Goal: Information Seeking & Learning: Learn about a topic

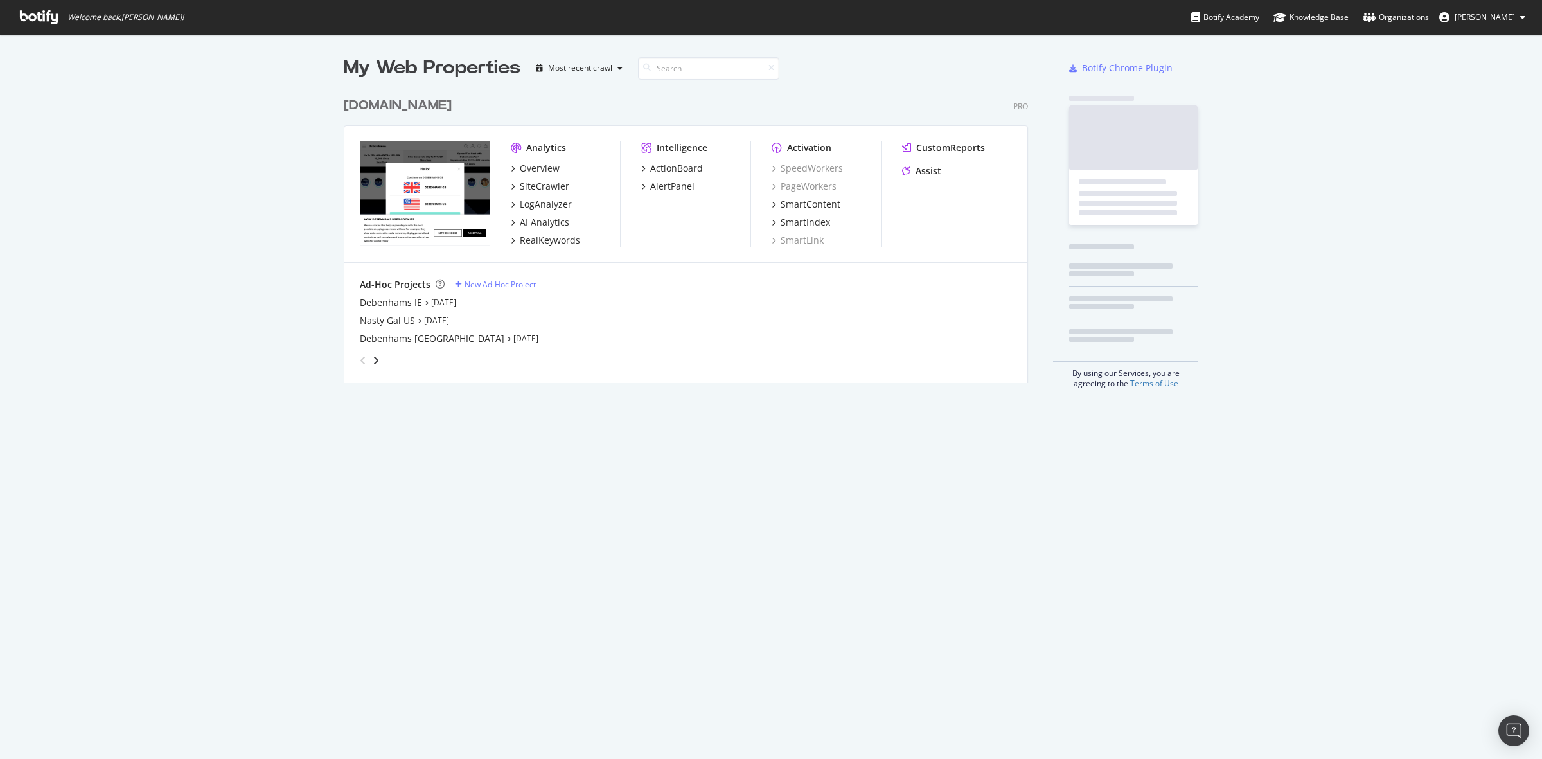
scroll to position [290, 682]
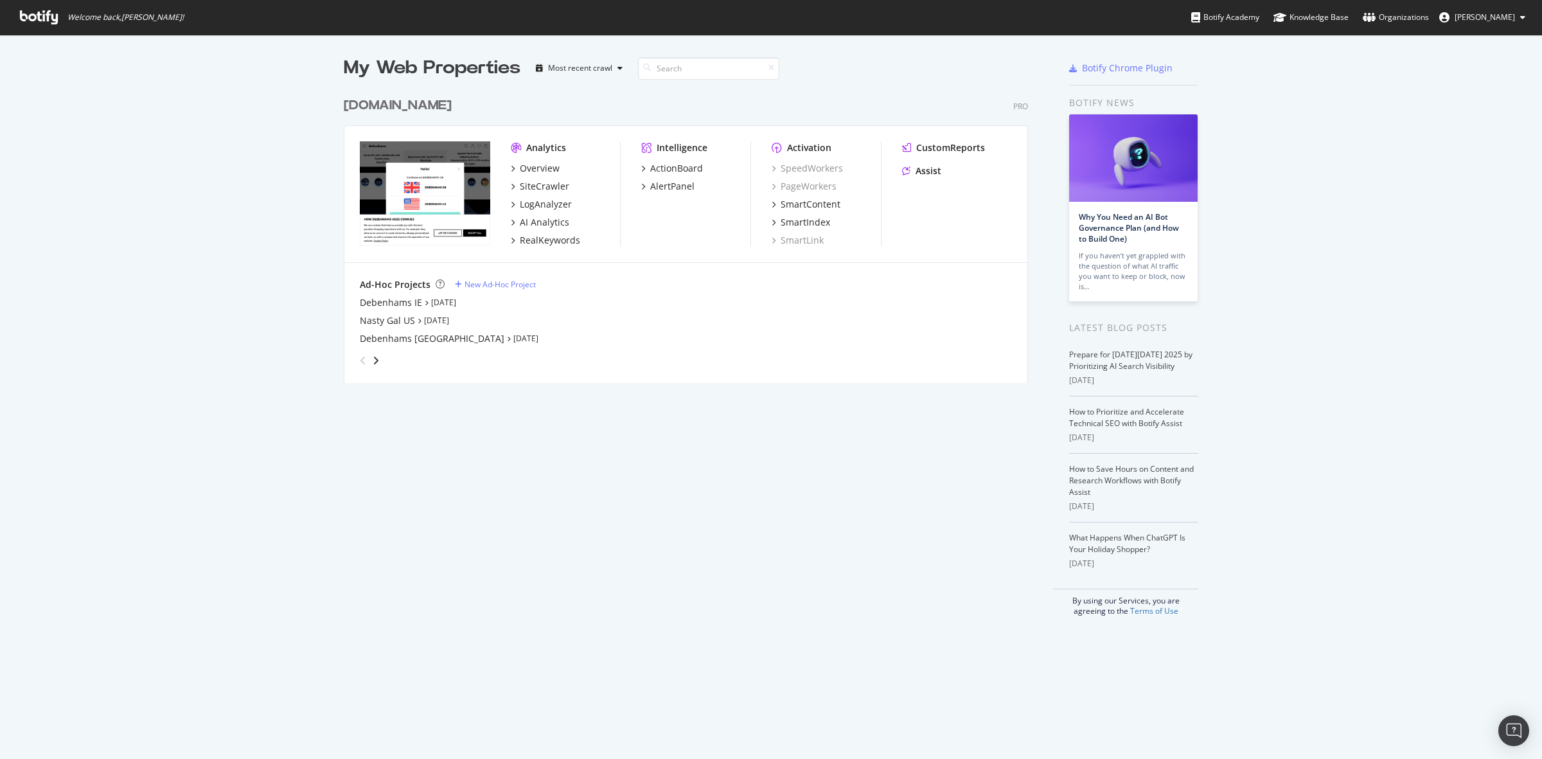
click at [416, 107] on div "debenhams.com" at bounding box center [398, 105] width 108 height 19
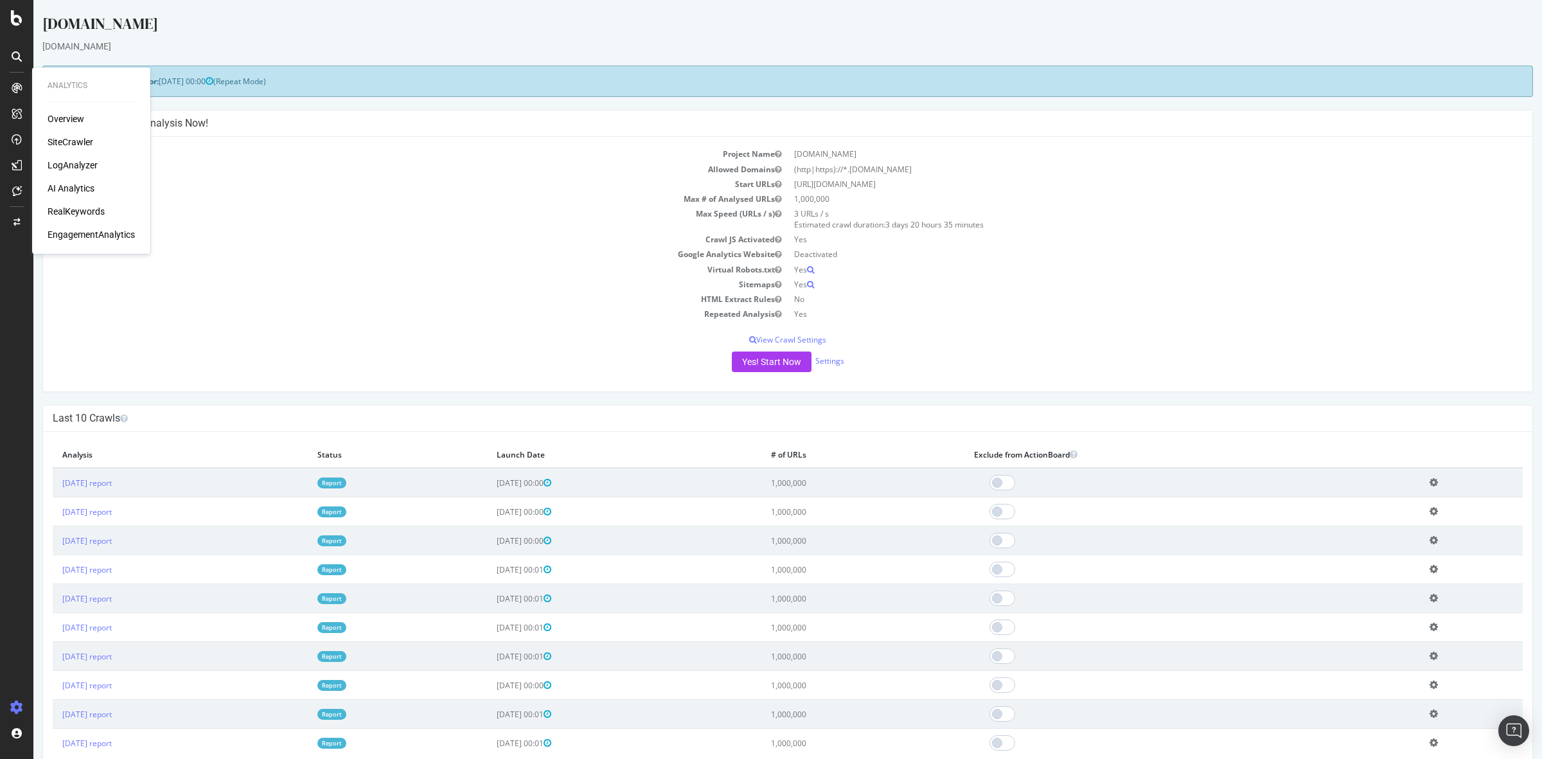
click at [73, 137] on div "SiteCrawler" at bounding box center [71, 142] width 46 height 13
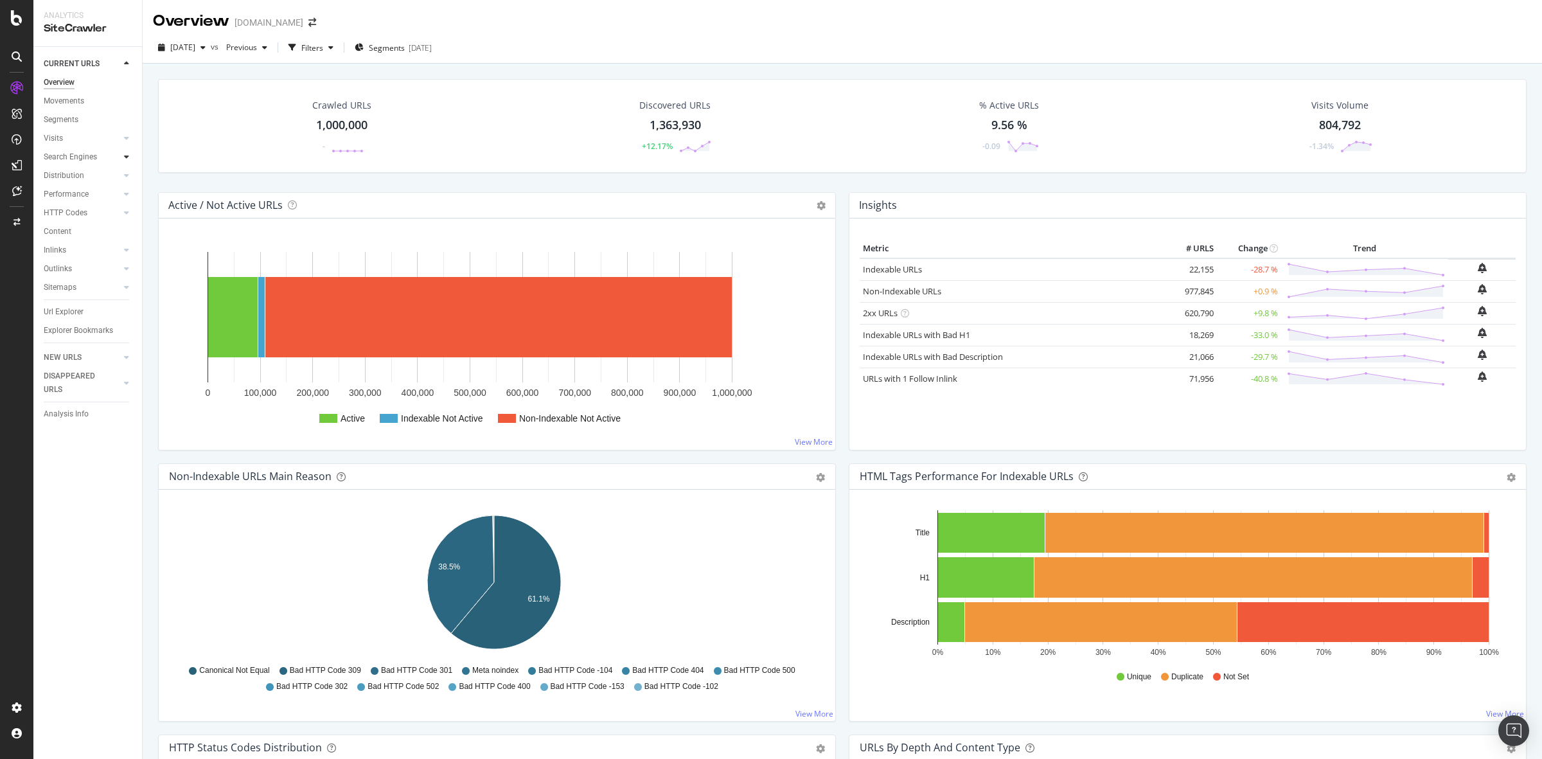
click at [125, 157] on icon at bounding box center [126, 157] width 5 height 8
click at [129, 267] on icon at bounding box center [126, 269] width 5 height 8
click at [126, 265] on icon at bounding box center [126, 269] width 5 height 8
click at [123, 294] on link "Content" at bounding box center [88, 287] width 89 height 13
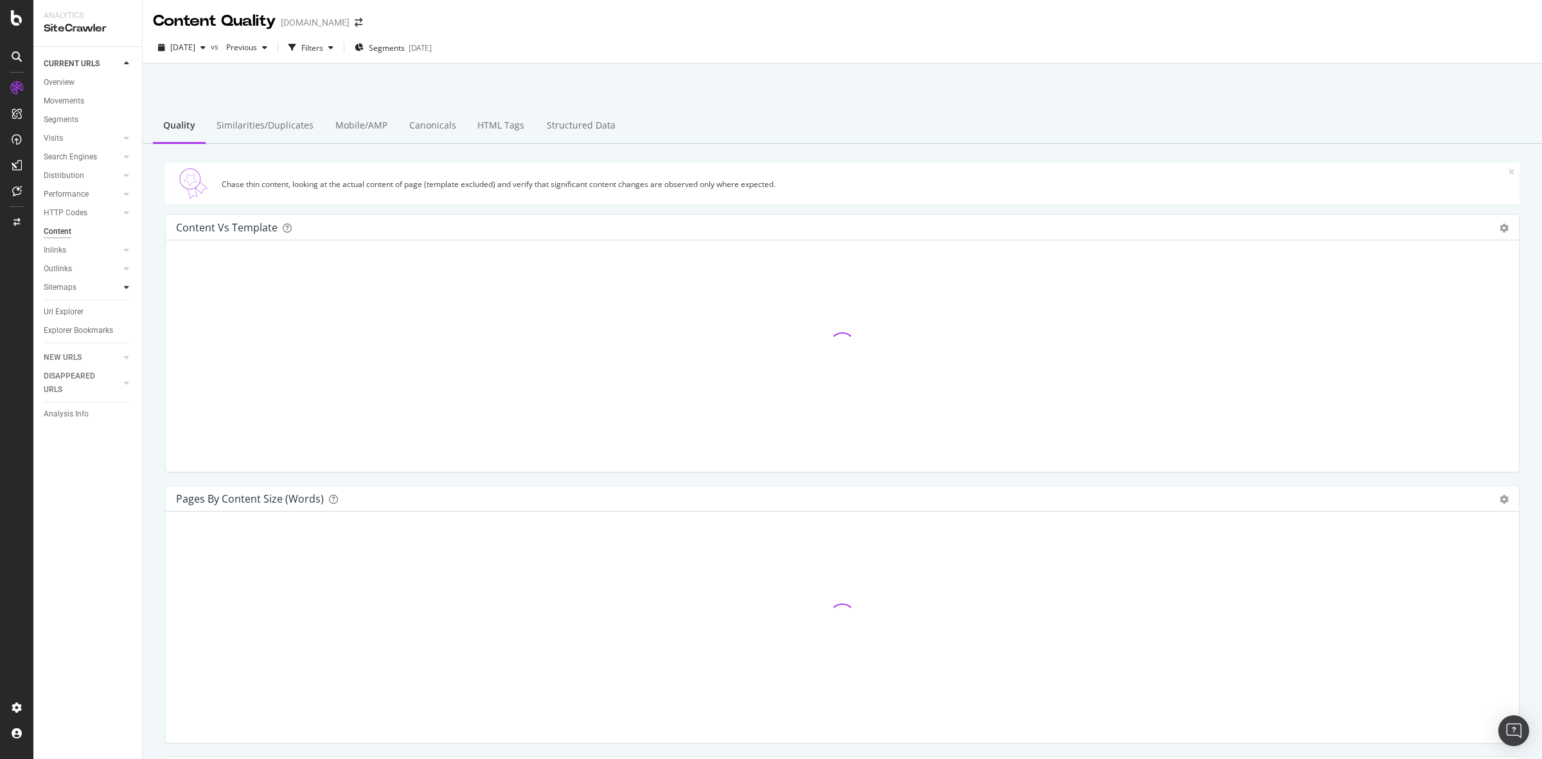
click at [124, 287] on icon at bounding box center [126, 287] width 5 height 8
click at [129, 271] on icon at bounding box center [126, 269] width 5 height 8
click at [127, 251] on icon at bounding box center [126, 250] width 5 height 8
click at [125, 213] on icon at bounding box center [126, 213] width 5 height 8
click at [126, 194] on icon at bounding box center [126, 194] width 5 height 8
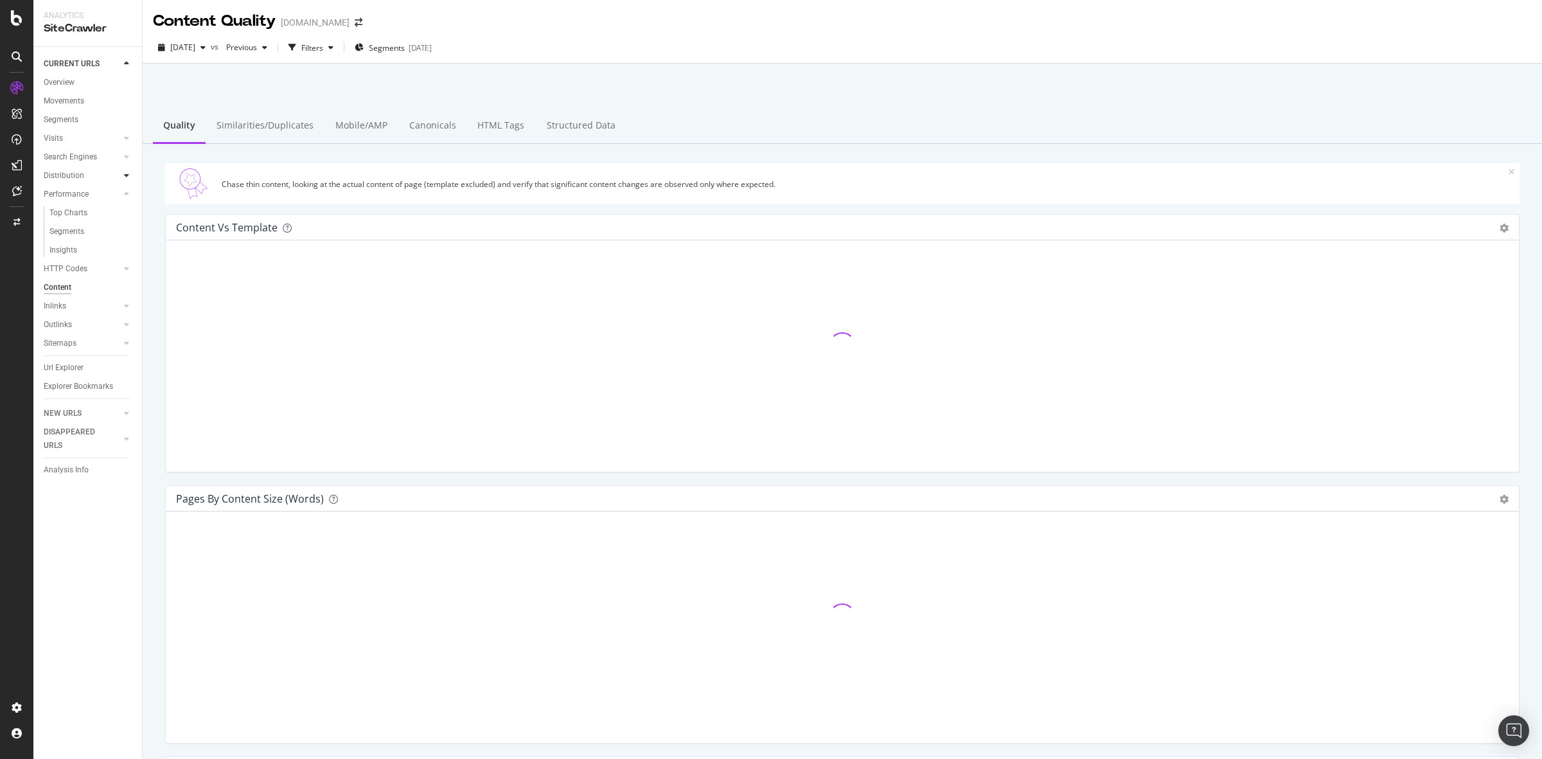
click at [126, 174] on icon at bounding box center [126, 176] width 5 height 8
click at [129, 157] on icon at bounding box center [126, 157] width 5 height 8
click at [122, 133] on div at bounding box center [126, 138] width 13 height 13
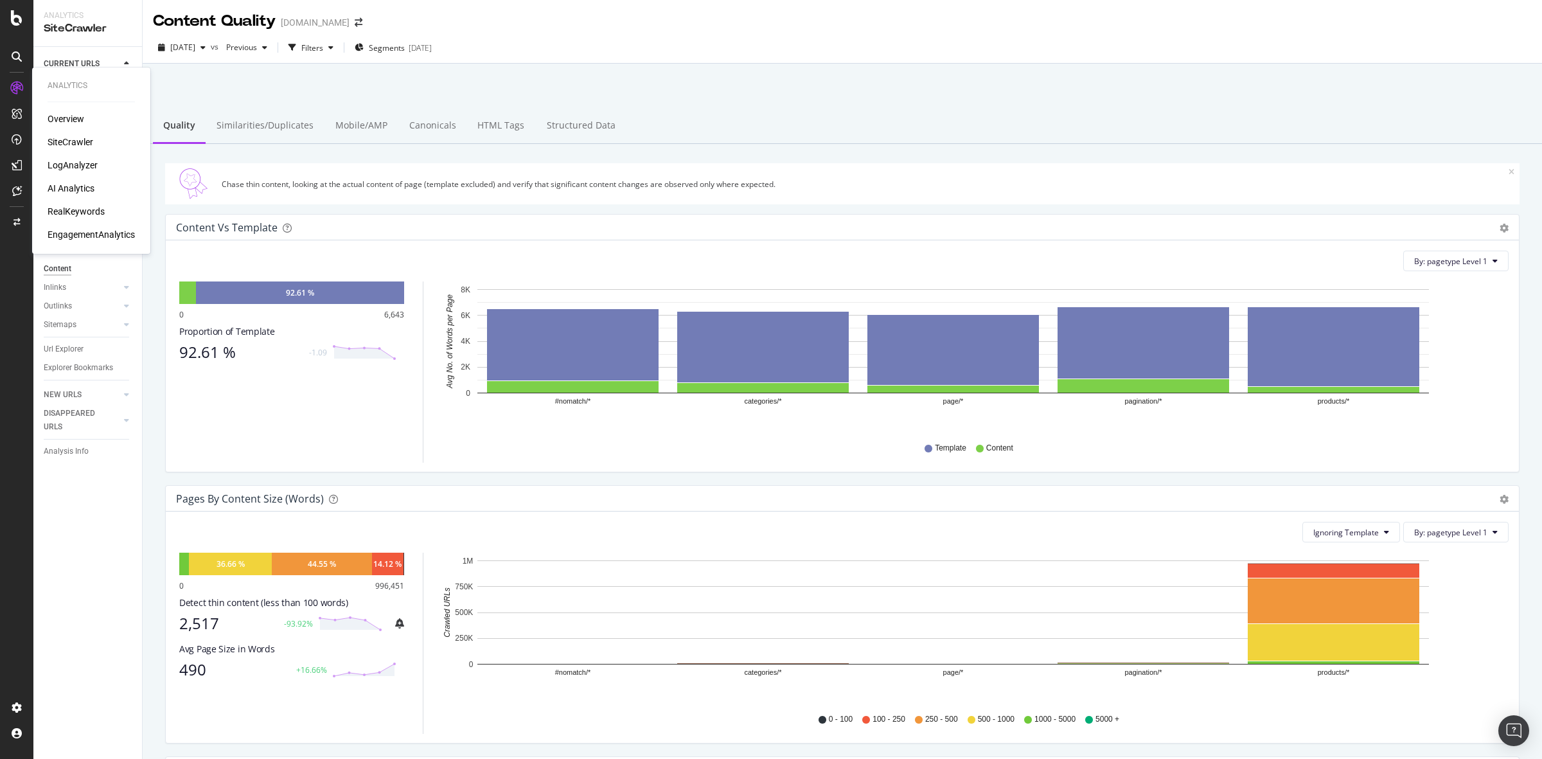
click at [77, 182] on div "AI Analytics" at bounding box center [71, 188] width 47 height 13
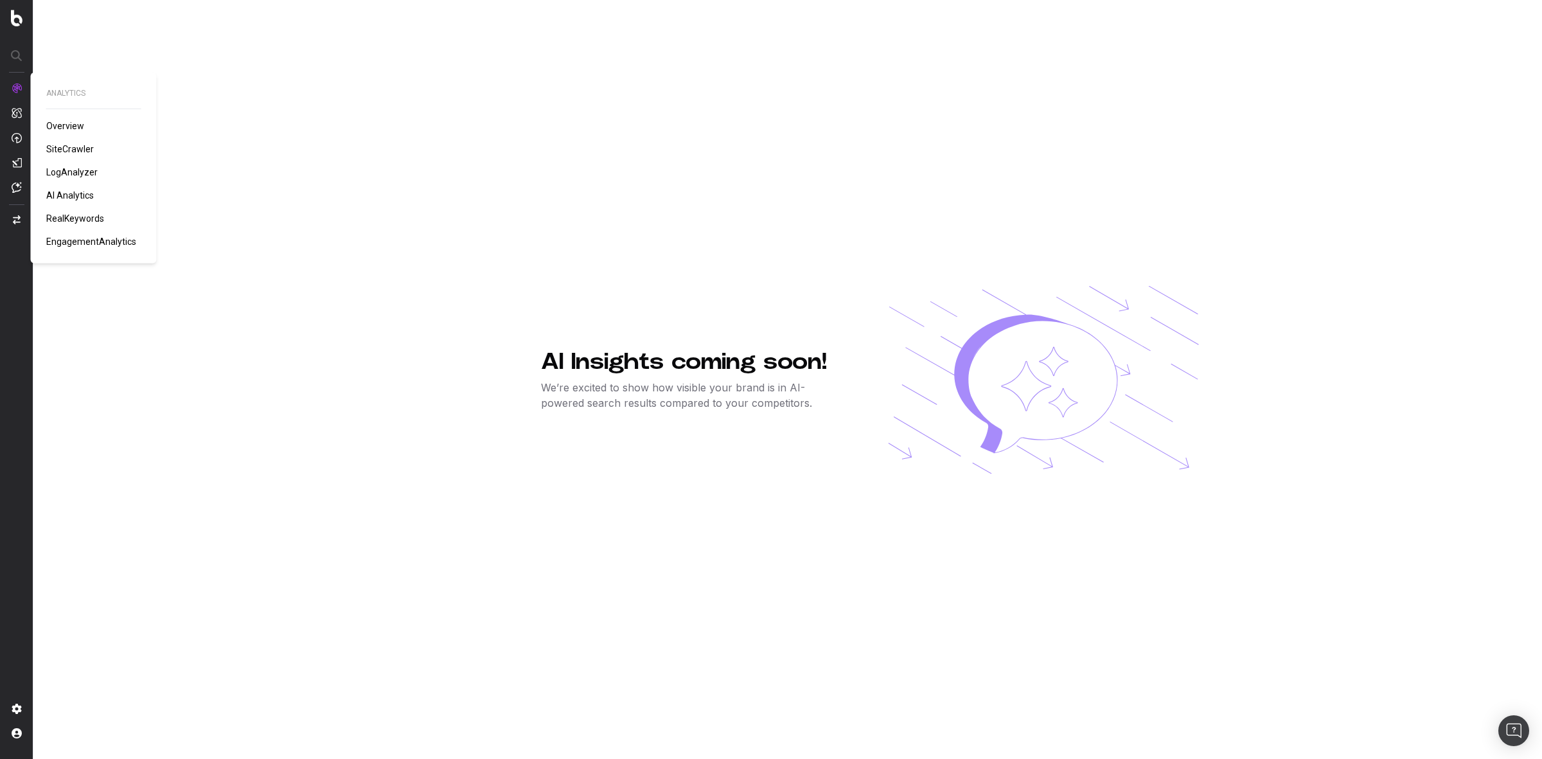
click at [64, 123] on span "Overview" at bounding box center [65, 126] width 38 height 10
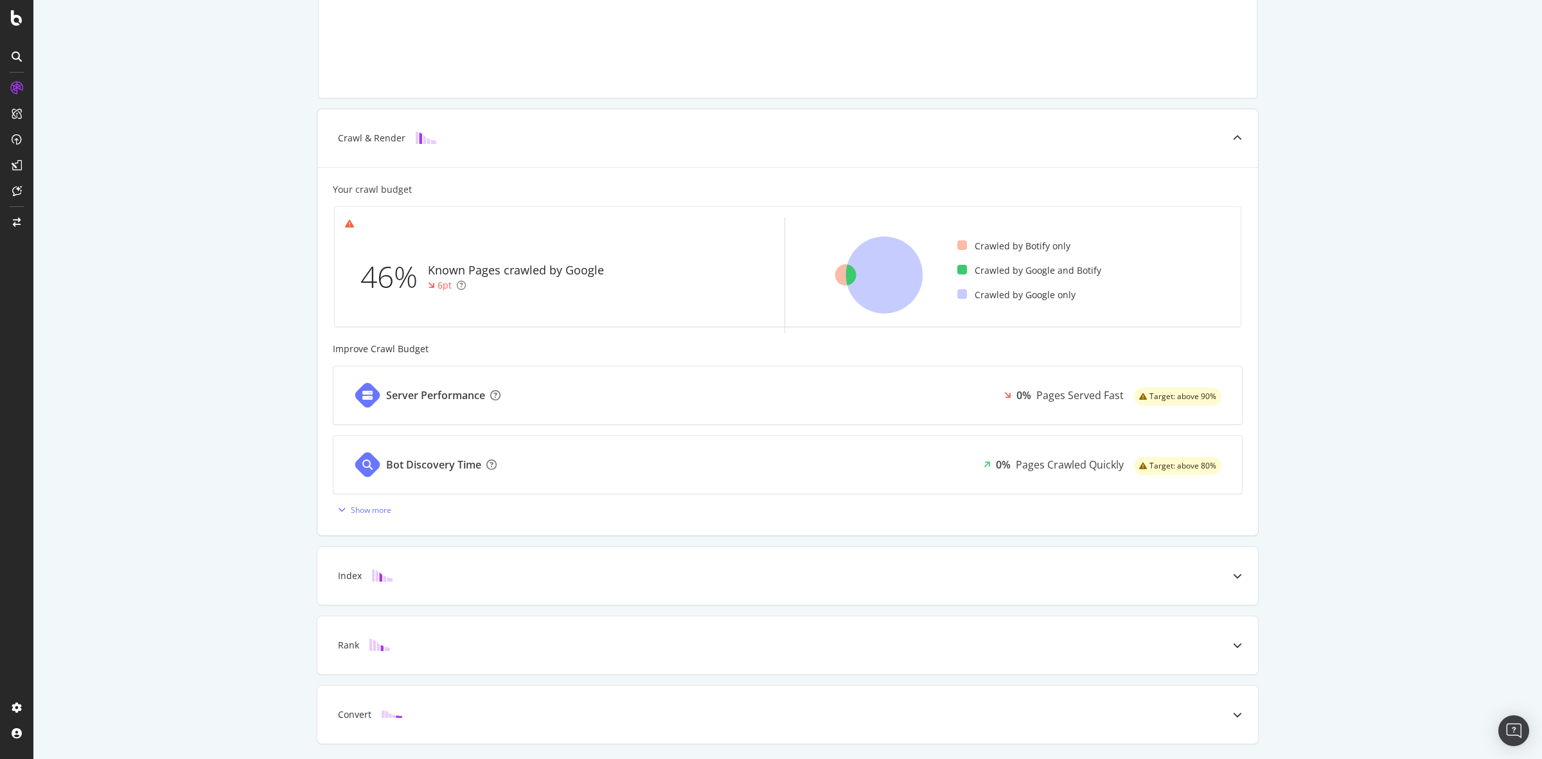
scroll to position [243, 0]
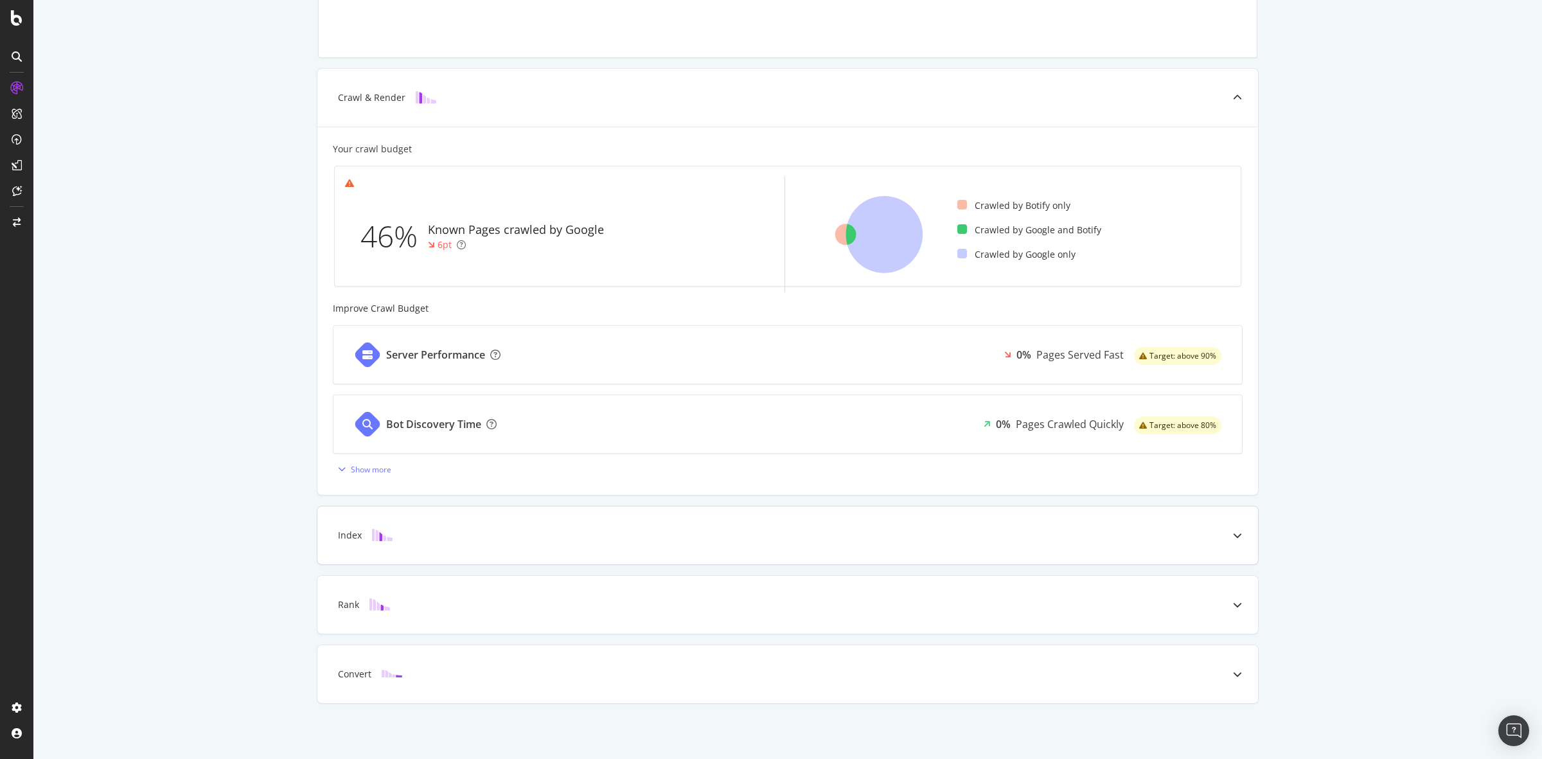
click at [519, 529] on div "Index" at bounding box center [768, 535] width 890 height 13
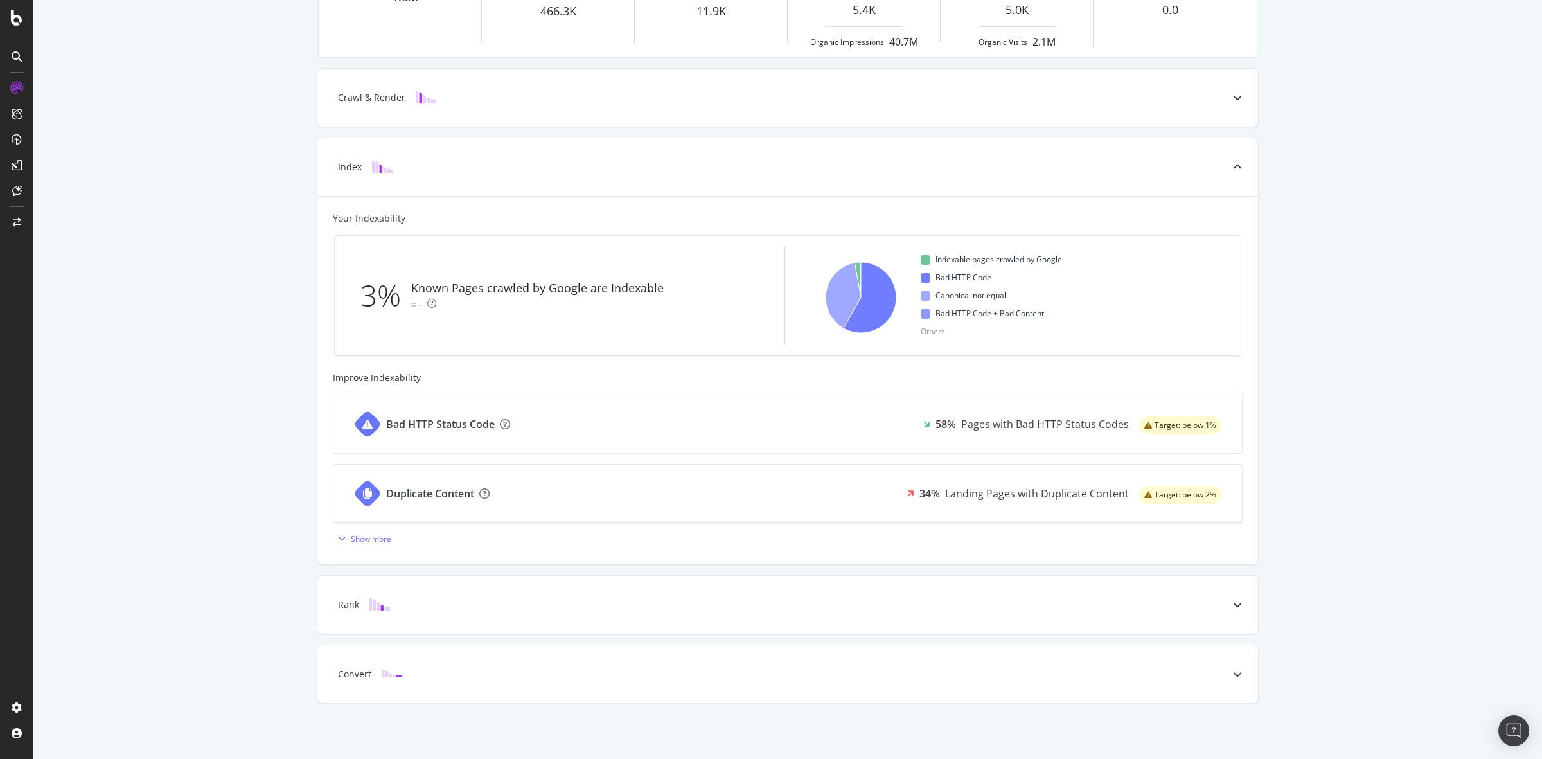
click at [1386, 355] on div "Known Pages Pages crawled by Botify 1.0M Crawl & Render Known Pages crawled by …" at bounding box center [787, 291] width 1509 height 936
click at [1233, 593] on div at bounding box center [1237, 605] width 41 height 58
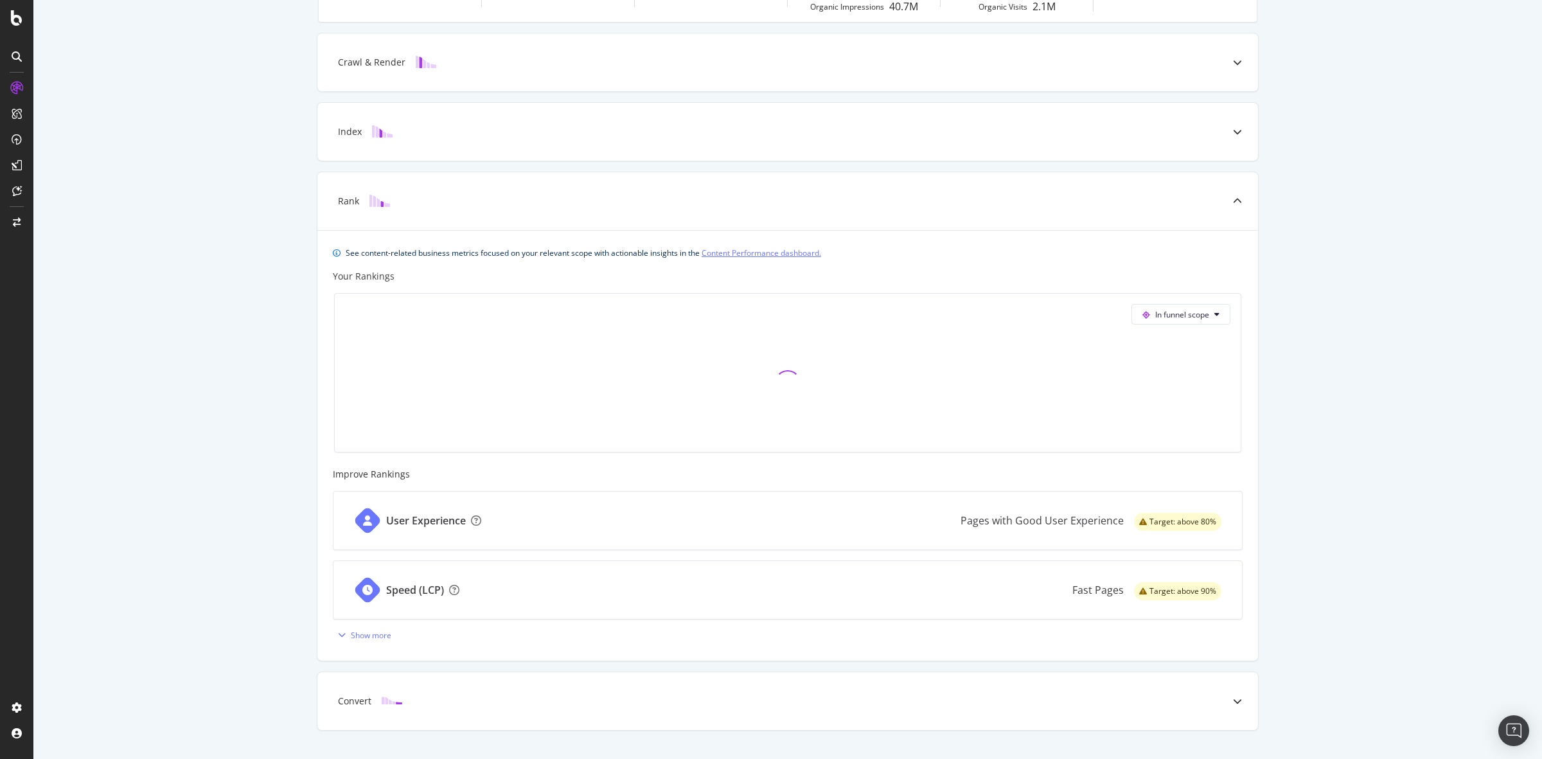
scroll to position [305, 0]
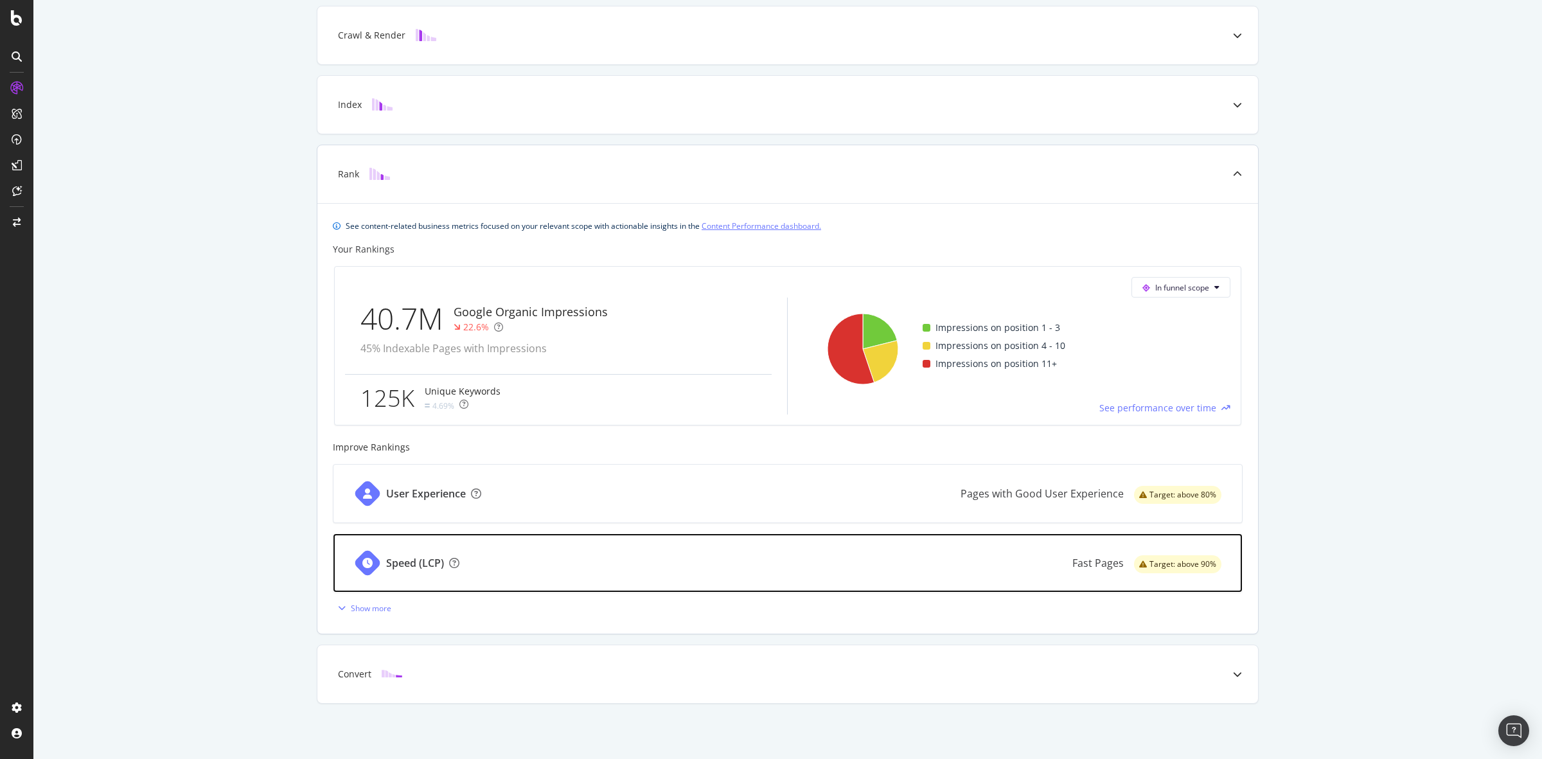
click at [679, 563] on div "Speed (LCP) Fast Pages Target: above 90%" at bounding box center [788, 563] width 909 height 58
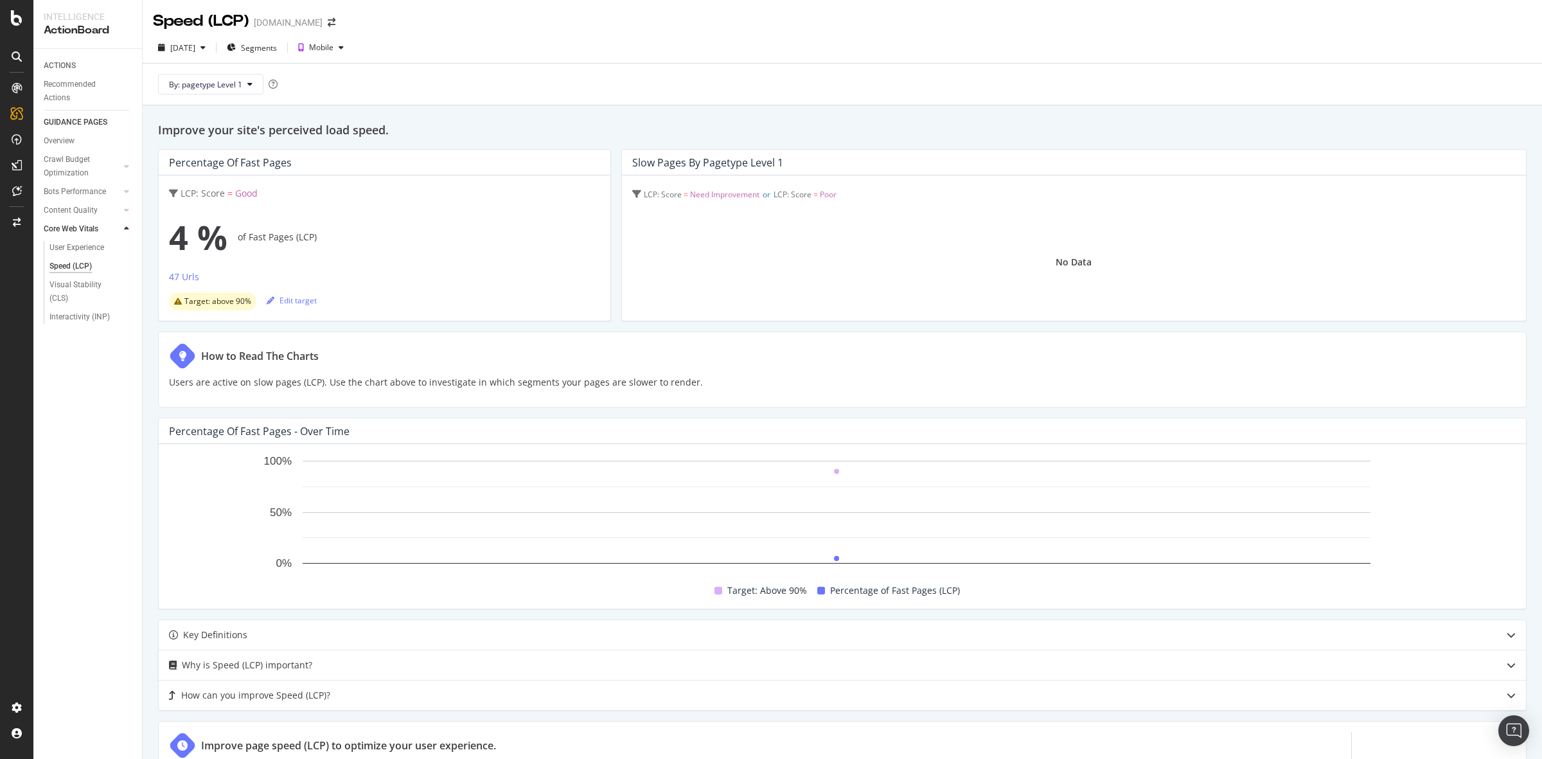
click at [786, 123] on h2 "Improve your site's perceived load speed." at bounding box center [842, 130] width 1369 height 18
drag, startPoint x: 354, startPoint y: 248, endPoint x: 192, endPoint y: 233, distance: 163.3
click at [193, 233] on div "4 % of Fast Pages (LCP)" at bounding box center [384, 236] width 431 height 51
click at [596, 109] on div "Improve your site's perceived load speed. Percentage of Fast Pages LCP: Score =…" at bounding box center [843, 484] width 1400 height 759
click at [186, 278] on div "47 Urls" at bounding box center [184, 277] width 30 height 13
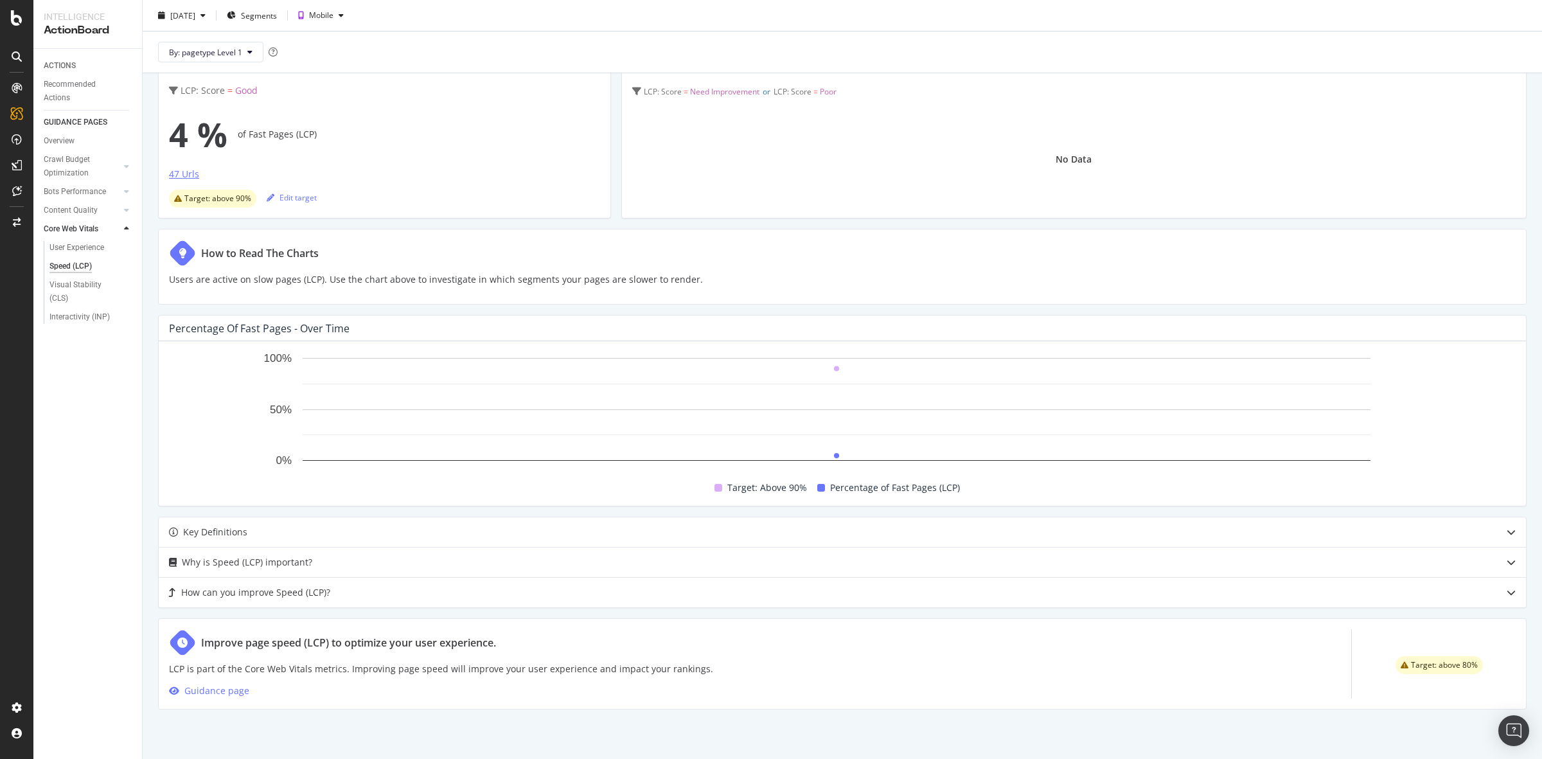
scroll to position [106, 0]
click at [73, 287] on div "Visual Stability (CLS)" at bounding box center [84, 291] width 71 height 27
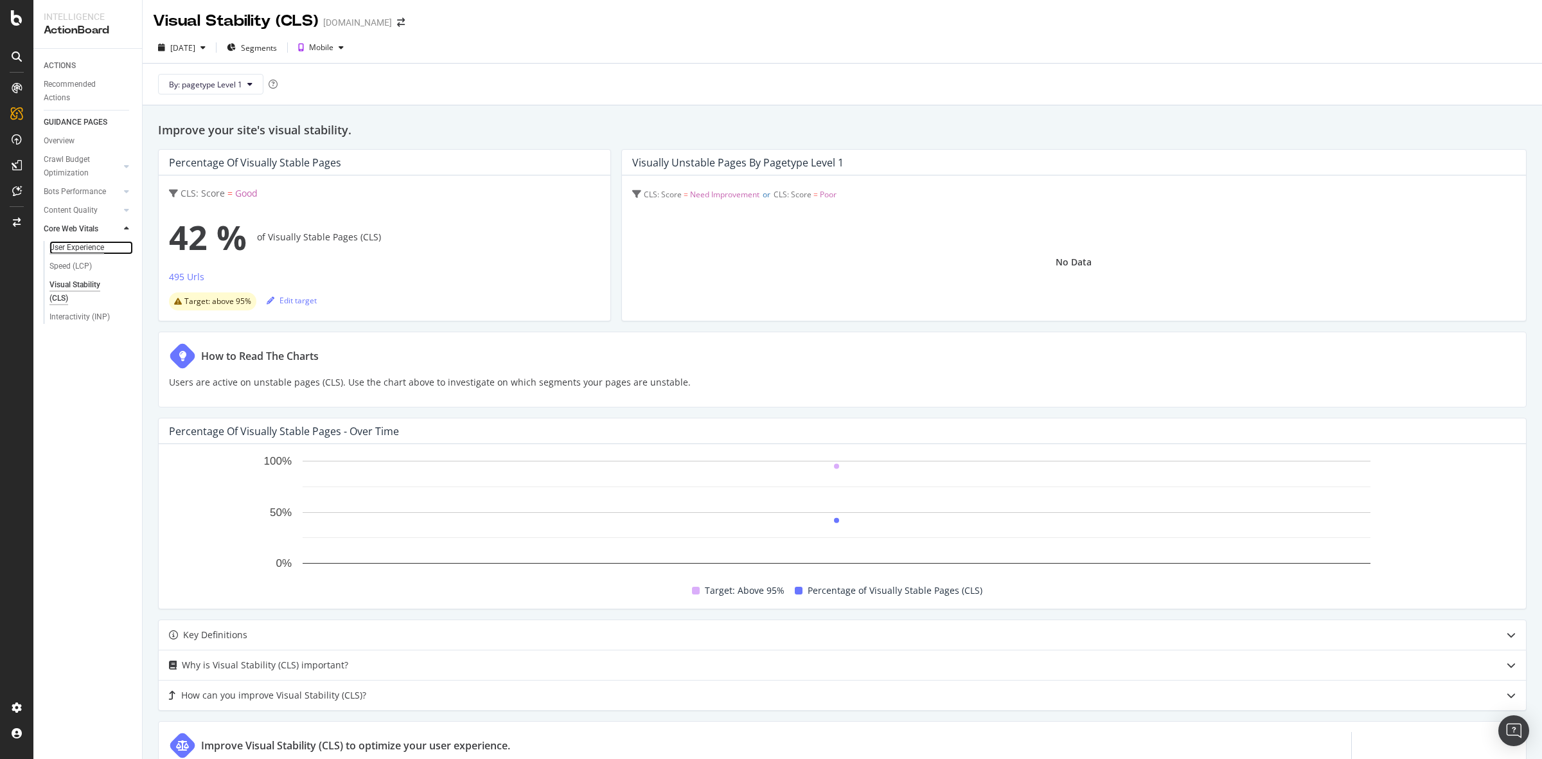
click at [85, 253] on div "User Experience" at bounding box center [76, 247] width 55 height 13
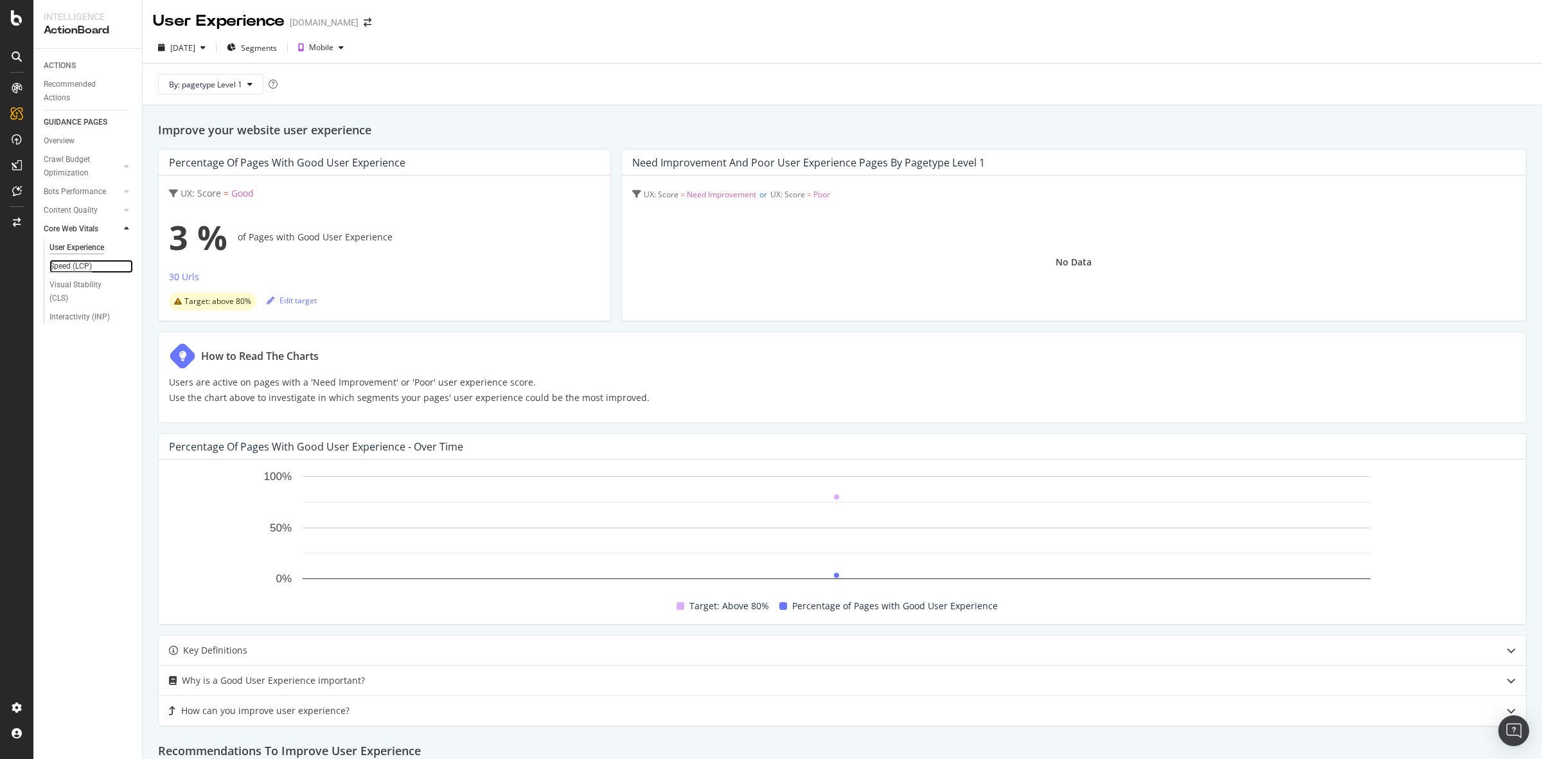
click at [84, 269] on div "Speed (LCP)" at bounding box center [70, 266] width 42 height 13
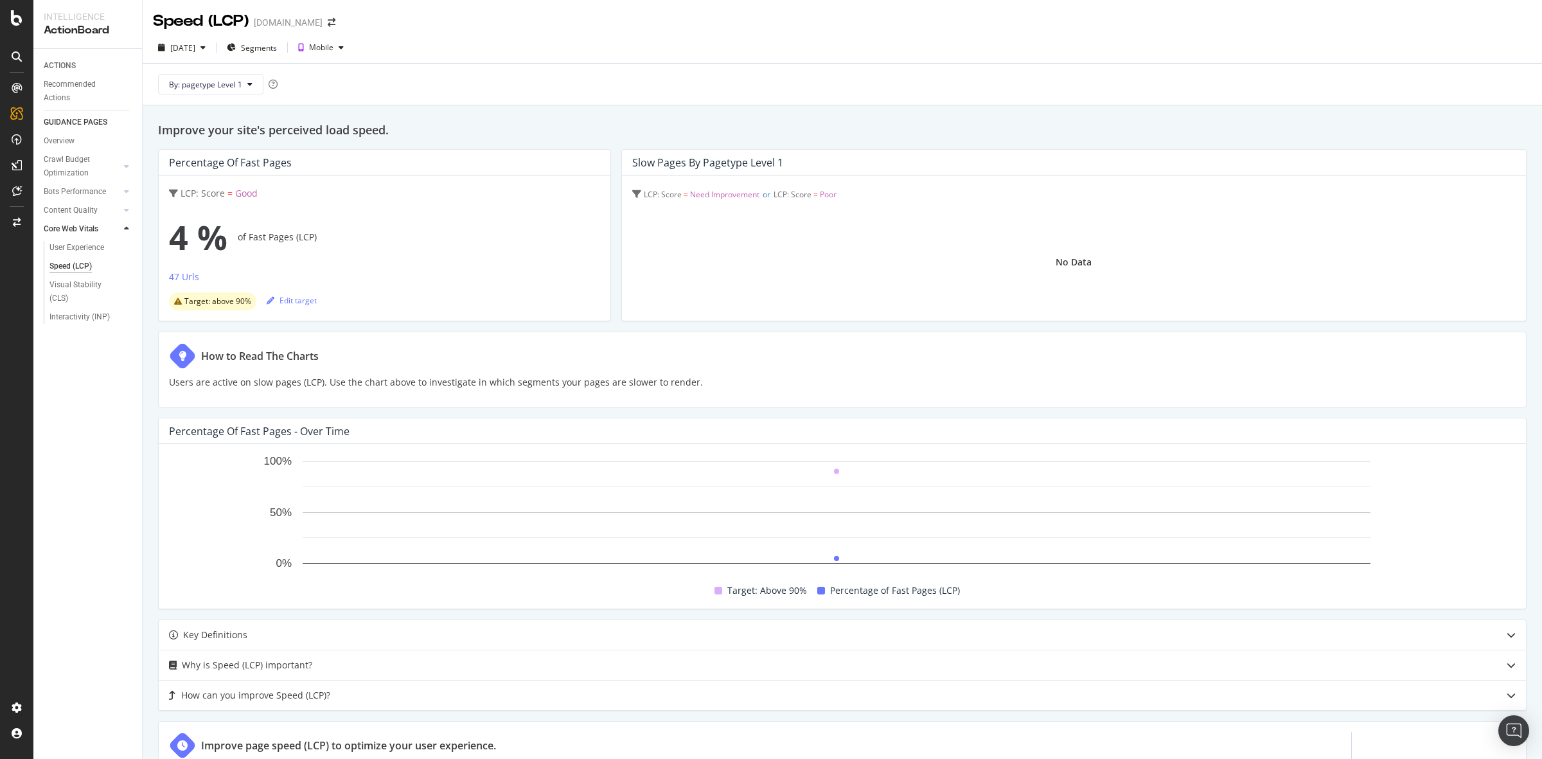
click at [149, 284] on div "Improve your site's perceived load speed. Percentage of Fast Pages LCP: Score =…" at bounding box center [843, 484] width 1400 height 759
click at [477, 122] on h2 "Improve your site's perceived load speed." at bounding box center [842, 130] width 1369 height 18
click at [779, 116] on div "Improve your site's perceived load speed. Percentage of Fast Pages LCP: Score =…" at bounding box center [843, 484] width 1400 height 759
click at [661, 117] on div "Improve your site's perceived load speed. Percentage of Fast Pages LCP: Score =…" at bounding box center [843, 484] width 1400 height 759
click at [629, 127] on h2 "Improve your site's perceived load speed." at bounding box center [842, 130] width 1369 height 18
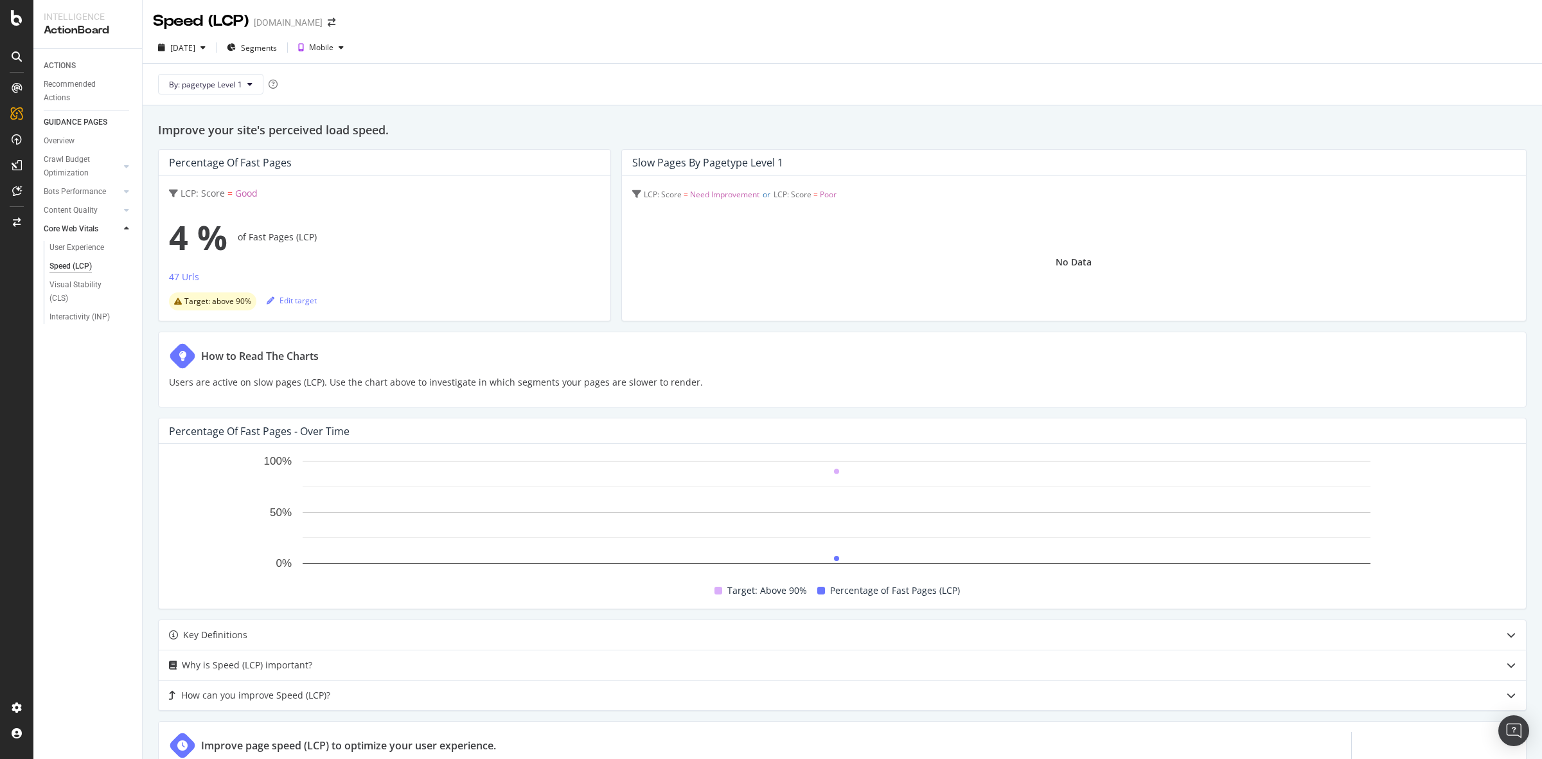
click at [684, 96] on div "By: pagetype Level 1" at bounding box center [842, 84] width 1379 height 41
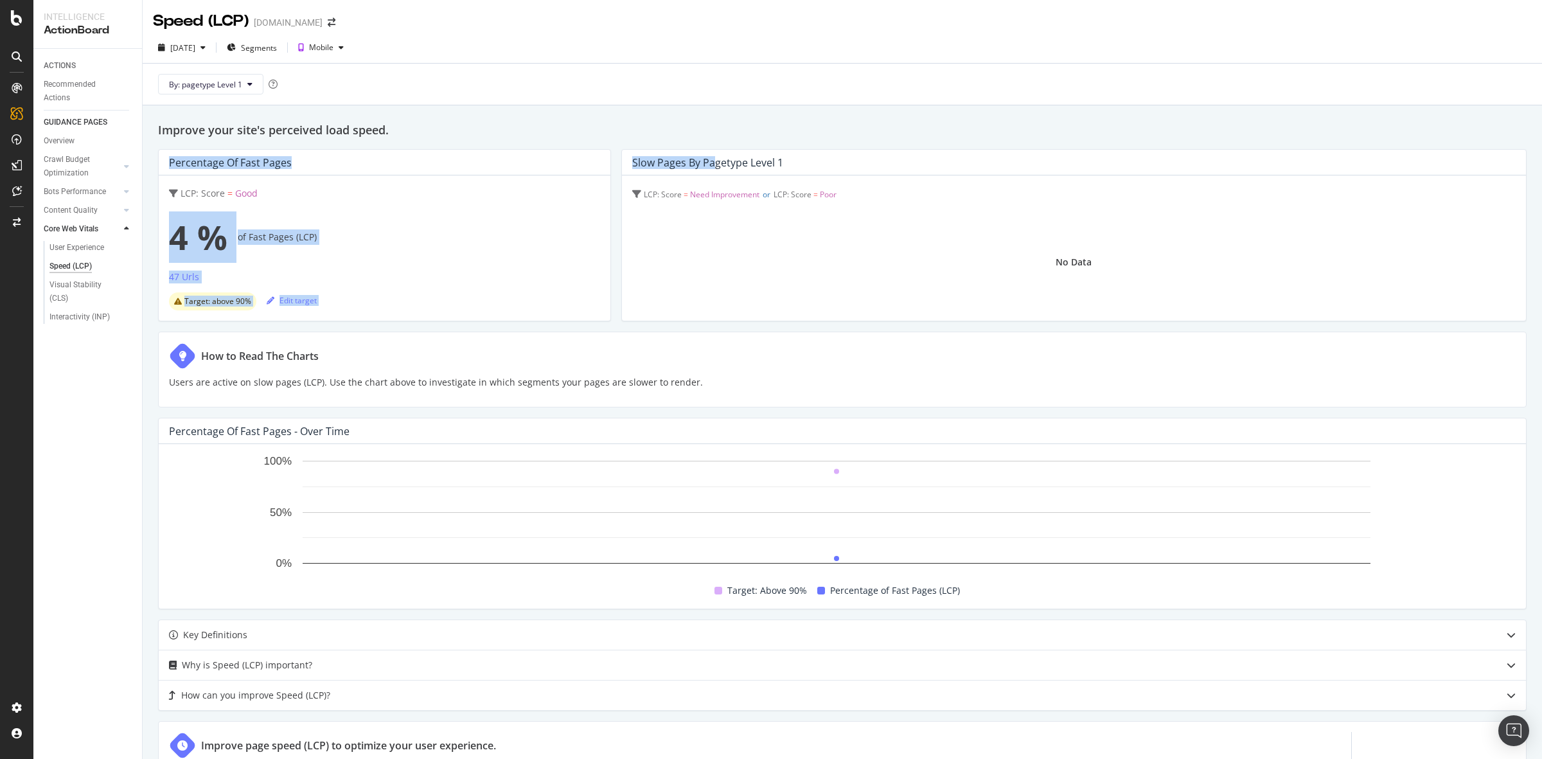
drag, startPoint x: 711, startPoint y: 127, endPoint x: 712, endPoint y: 143, distance: 15.4
click at [712, 143] on div "Improve your site's perceived load speed. Percentage of Fast Pages LCP: Score =…" at bounding box center [843, 484] width 1400 height 759
click at [736, 117] on div "Improve your site's perceived load speed. Percentage of Fast Pages LCP: Score =…" at bounding box center [843, 484] width 1400 height 759
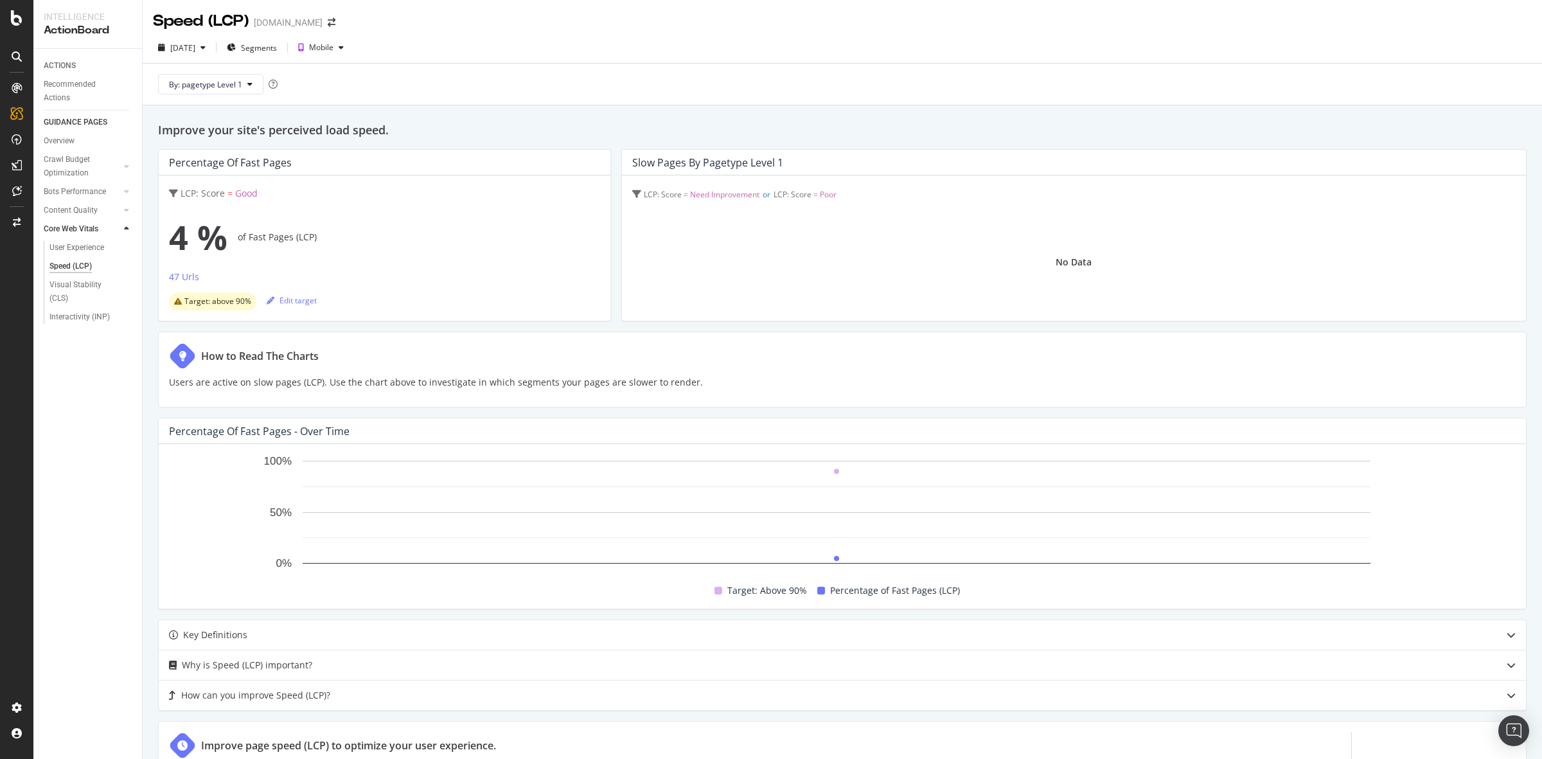
click at [779, 116] on div "Improve your site's perceived load speed. Percentage of Fast Pages LCP: Score =…" at bounding box center [843, 484] width 1400 height 759
click at [183, 281] on div "47 Urls" at bounding box center [184, 277] width 30 height 13
click at [92, 246] on div "User Experience" at bounding box center [76, 247] width 55 height 13
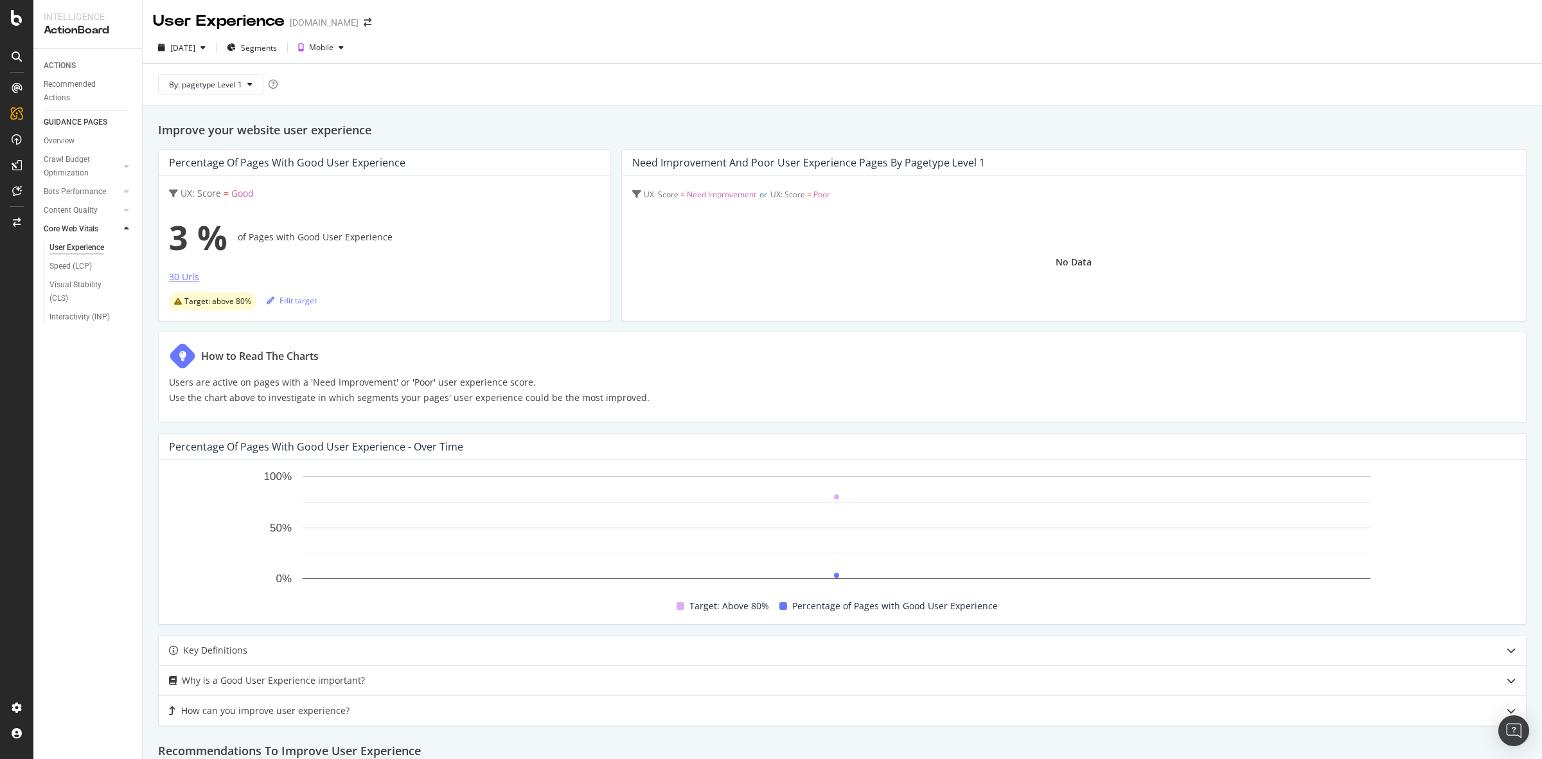
click at [181, 274] on div "30 Urls" at bounding box center [184, 277] width 30 height 13
click at [149, 244] on div "Improve your website user experience Percentage of Pages with Good User Experie…" at bounding box center [843, 597] width 1400 height 985
click at [121, 212] on div at bounding box center [126, 210] width 13 height 13
click at [149, 213] on div "Improve your website user experience Percentage of Pages with Good User Experie…" at bounding box center [843, 597] width 1400 height 985
